Goal: Transaction & Acquisition: Purchase product/service

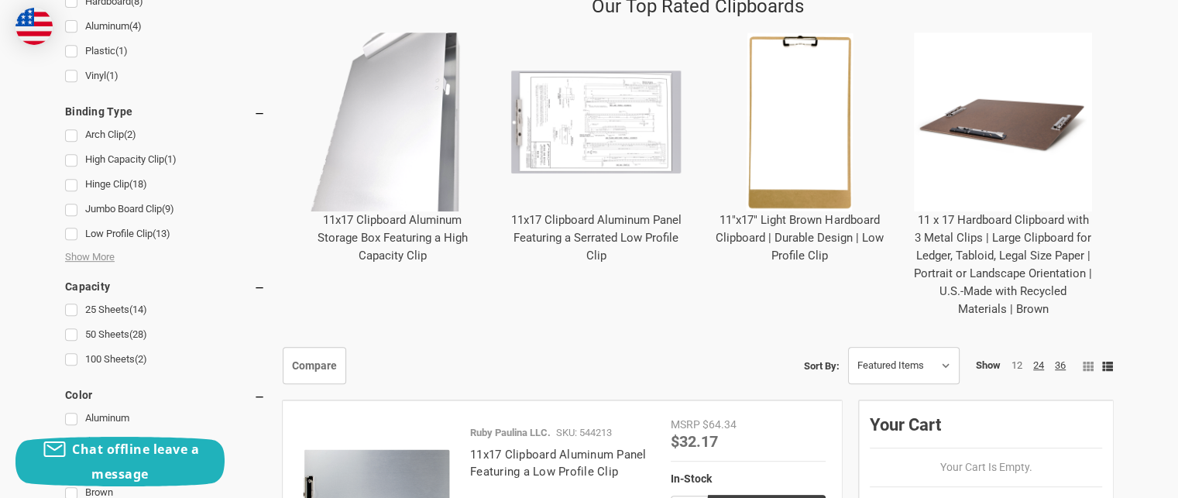
scroll to position [726, 0]
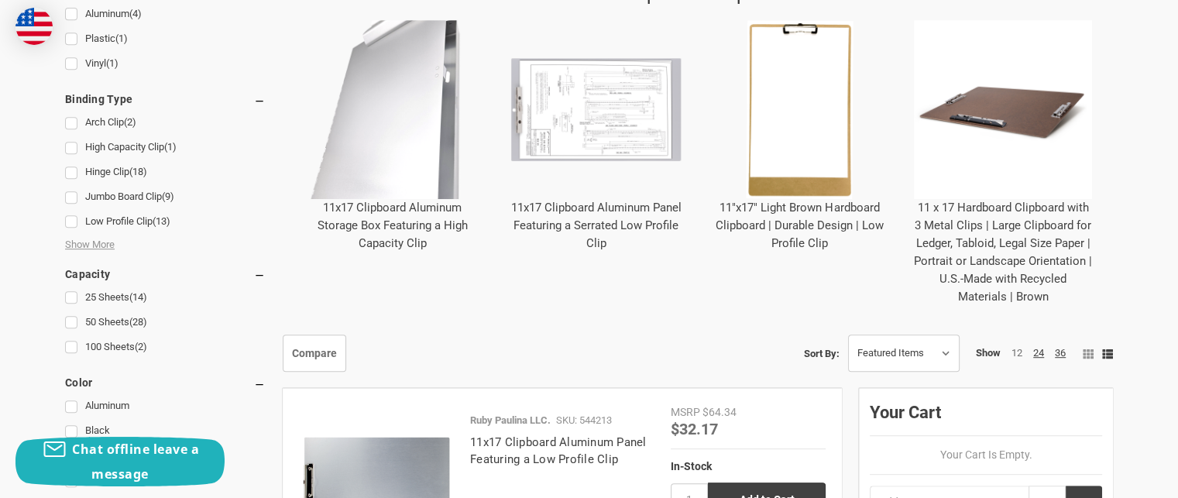
click at [824, 202] on link "11"x17" Light Brown Hardboard Clipboard | Durable Design | Low Profile Clip" at bounding box center [800, 226] width 168 height 50
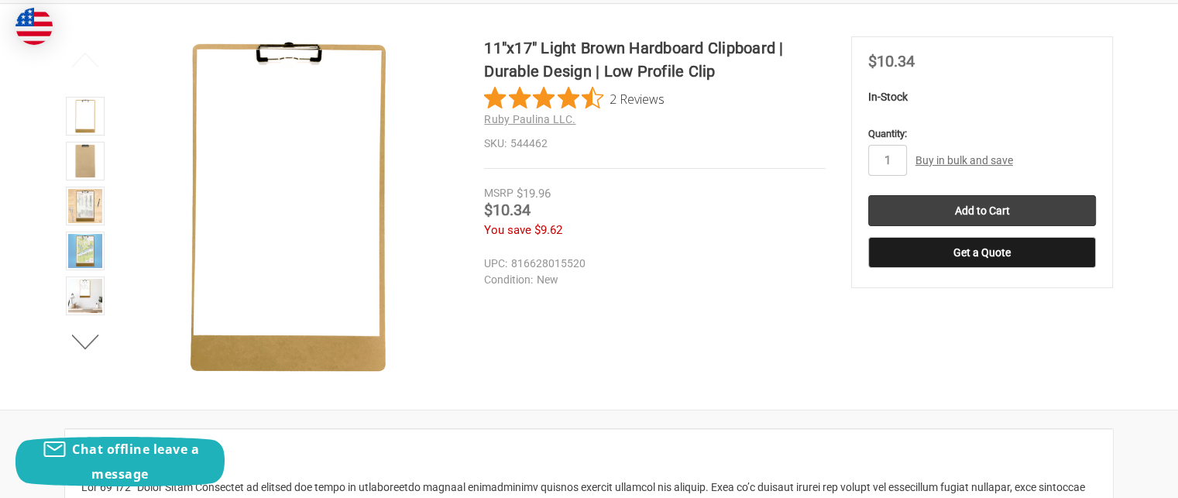
scroll to position [248, 0]
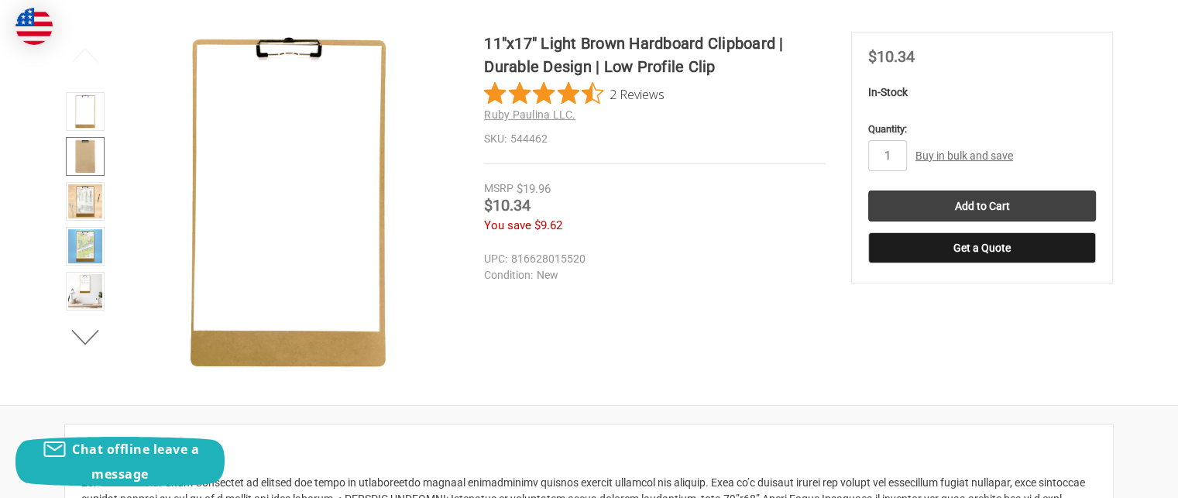
click at [98, 156] on img at bounding box center [85, 156] width 34 height 34
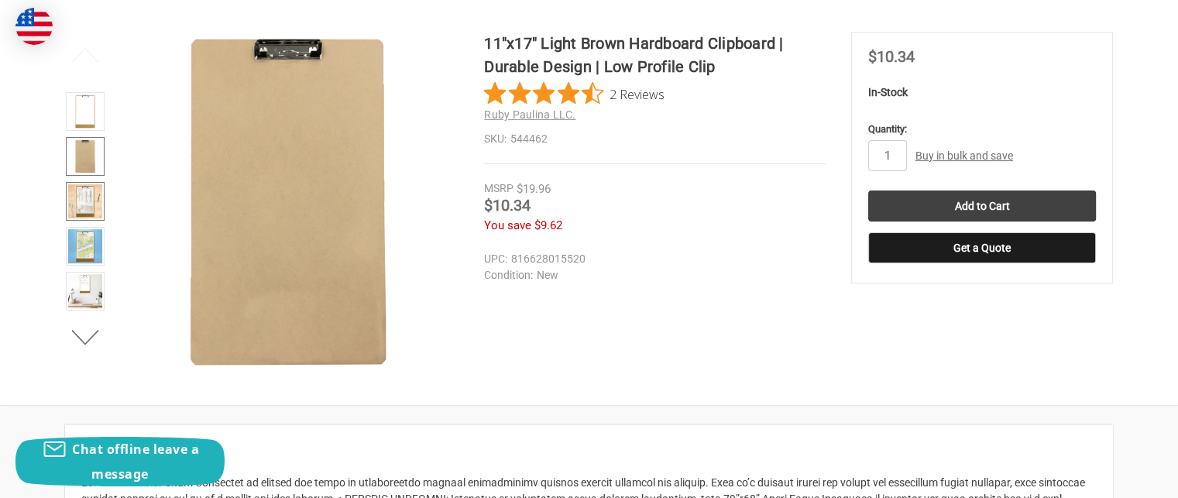
click at [92, 189] on img at bounding box center [85, 201] width 34 height 34
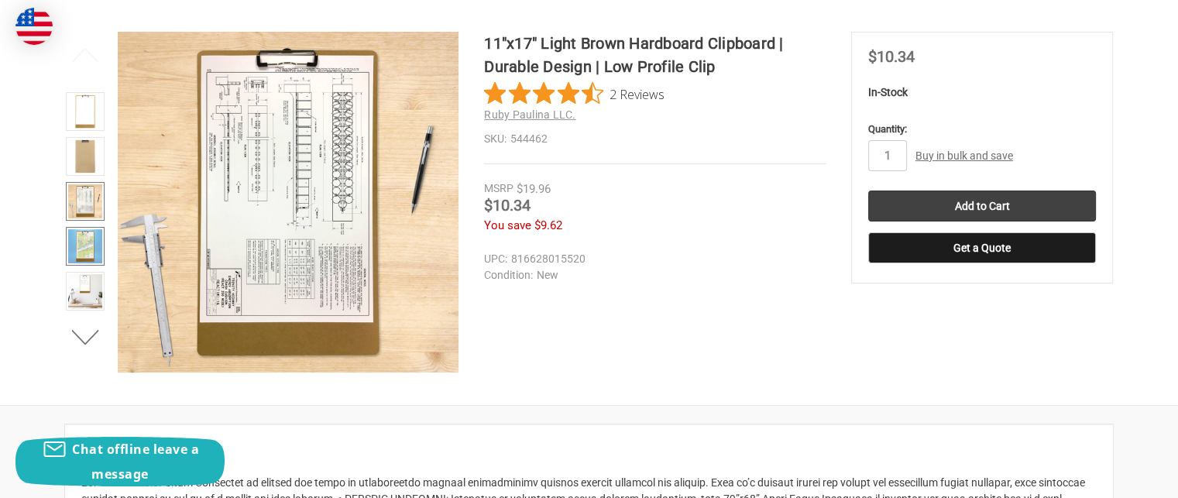
click at [84, 246] on img at bounding box center [85, 246] width 34 height 34
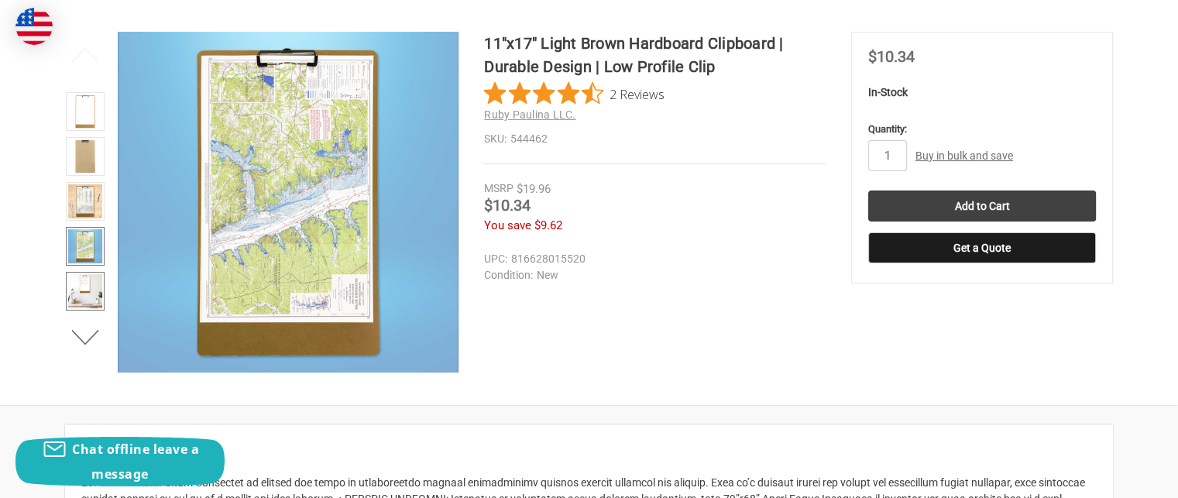
click at [84, 276] on img at bounding box center [85, 291] width 34 height 34
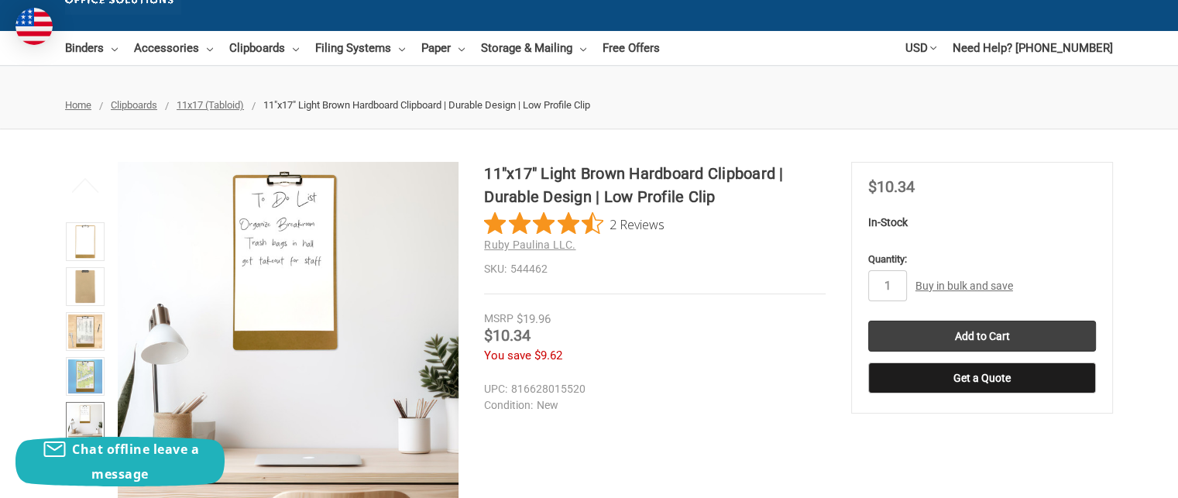
scroll to position [114, 0]
